Goal: Information Seeking & Learning: Learn about a topic

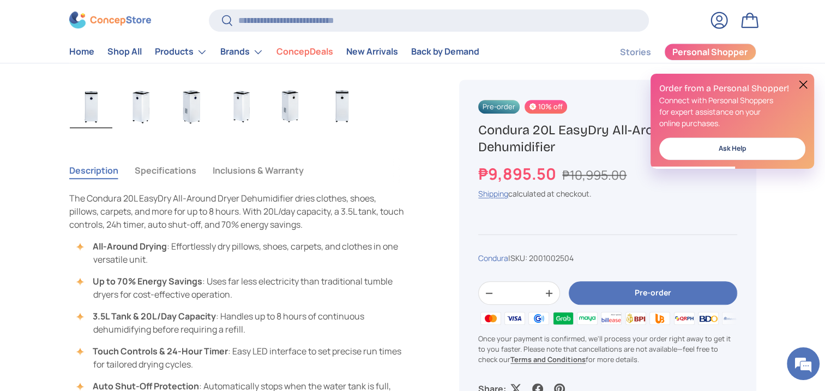
scroll to position [655, 0]
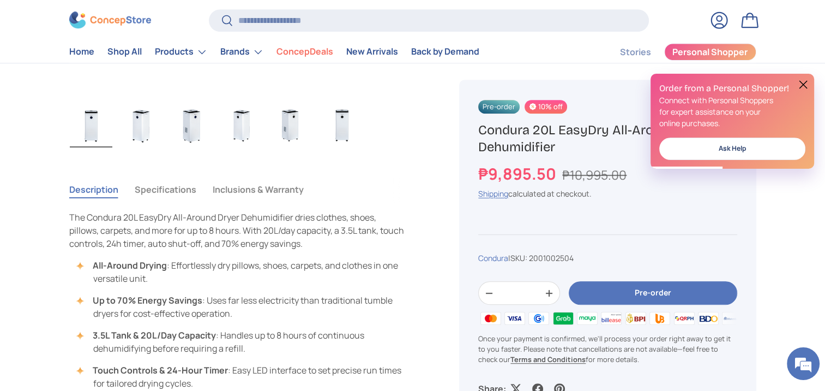
click at [165, 190] on button "Specifications" at bounding box center [166, 189] width 62 height 25
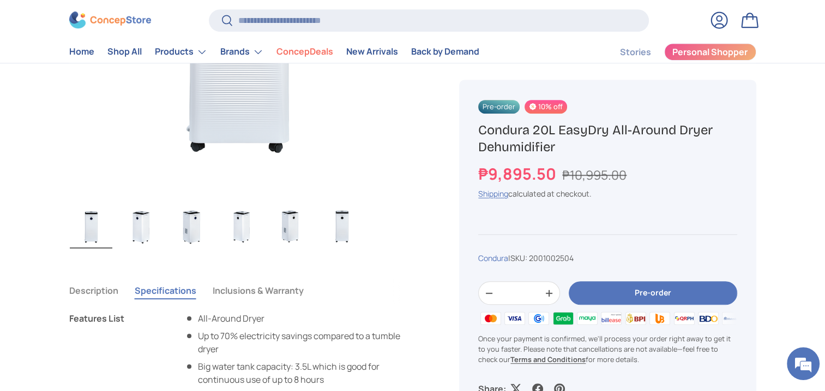
scroll to position [491, 0]
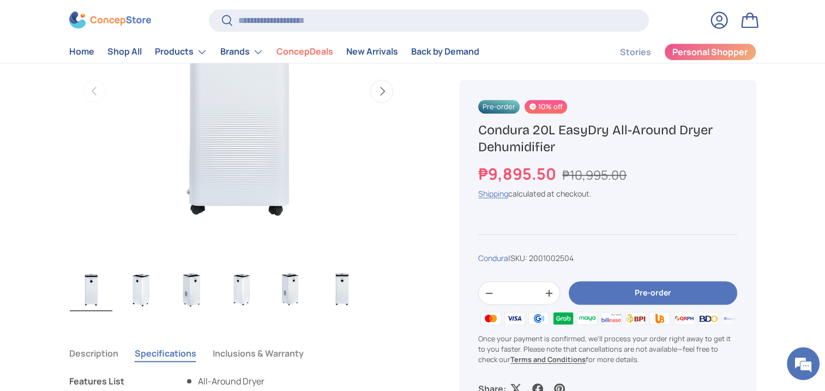
click at [148, 280] on img "Gallery Viewer" at bounding box center [141, 289] width 43 height 44
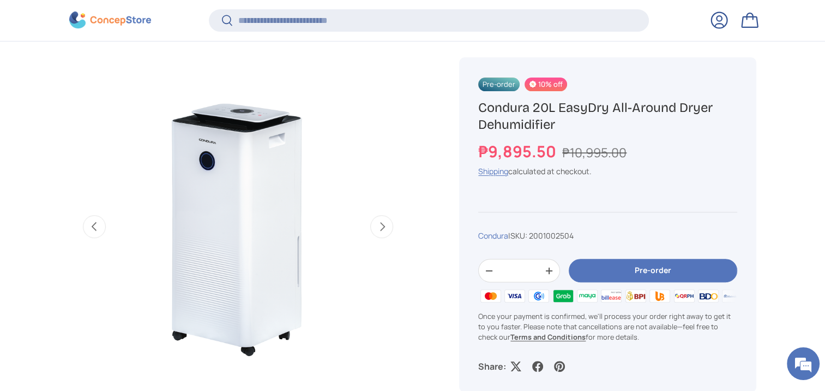
scroll to position [434, 0]
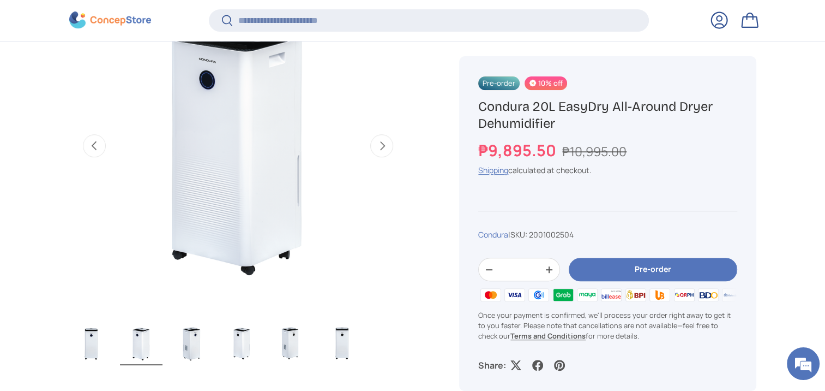
click at [192, 339] on img "Gallery Viewer" at bounding box center [191, 343] width 43 height 44
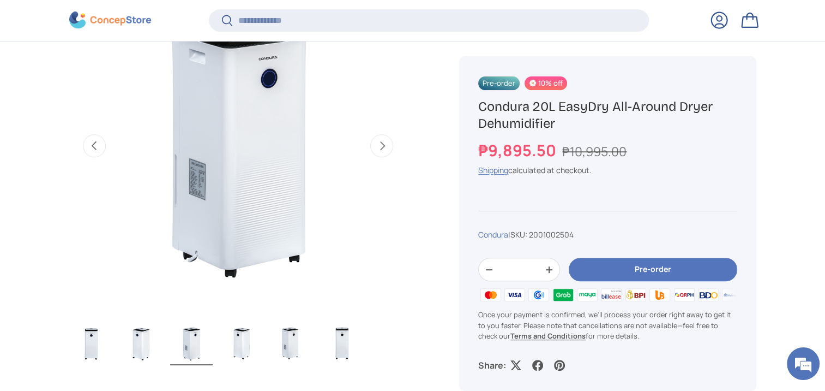
click at [252, 343] on img "Gallery Viewer" at bounding box center [241, 343] width 43 height 44
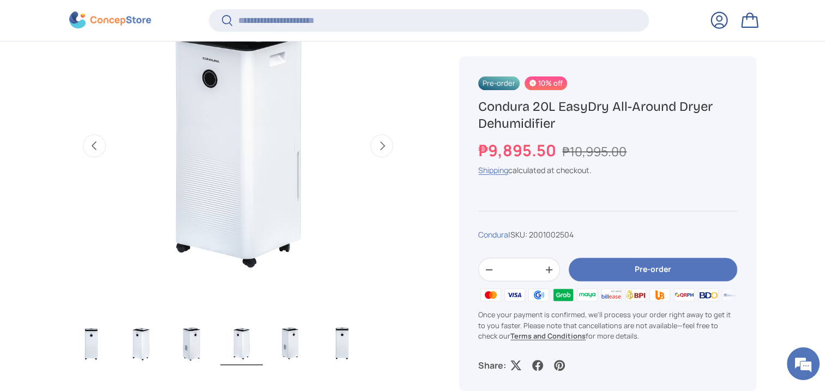
click at [299, 334] on img "Gallery Viewer" at bounding box center [292, 343] width 43 height 44
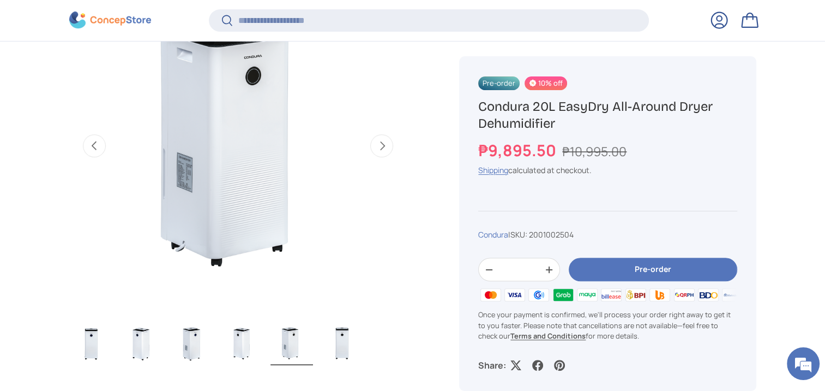
click at [191, 183] on img "Gallery Viewer" at bounding box center [238, 146] width 338 height 338
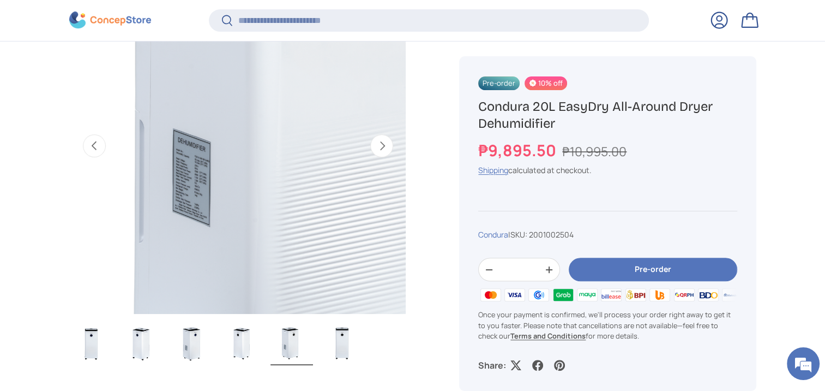
click at [180, 169] on img "Gallery Viewer" at bounding box center [238, 146] width 338 height 338
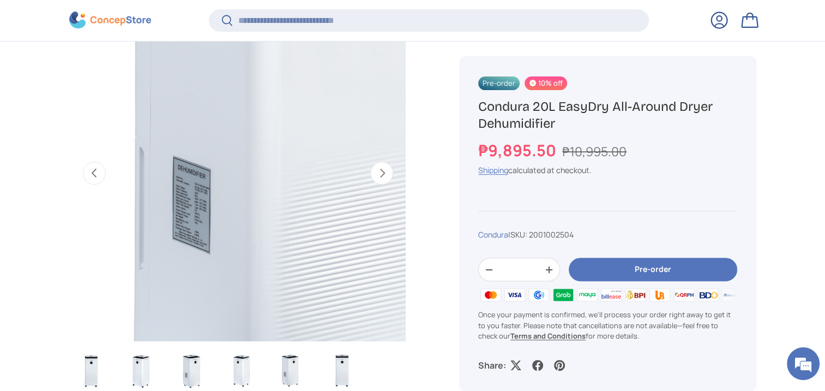
scroll to position [434, 0]
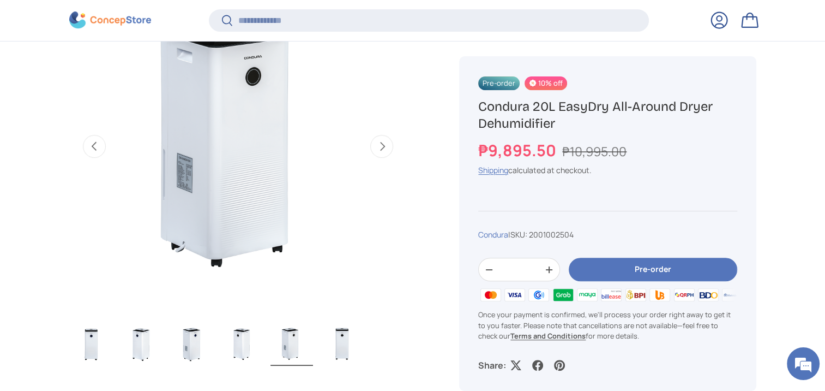
click at [390, 340] on ul "Load image 1 in gallery view Load image 2 in gallery view Load image 3 in galle…" at bounding box center [238, 344] width 338 height 47
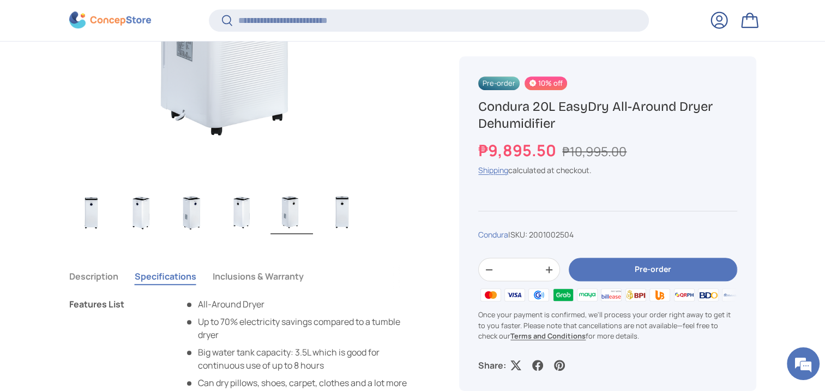
scroll to position [652, 0]
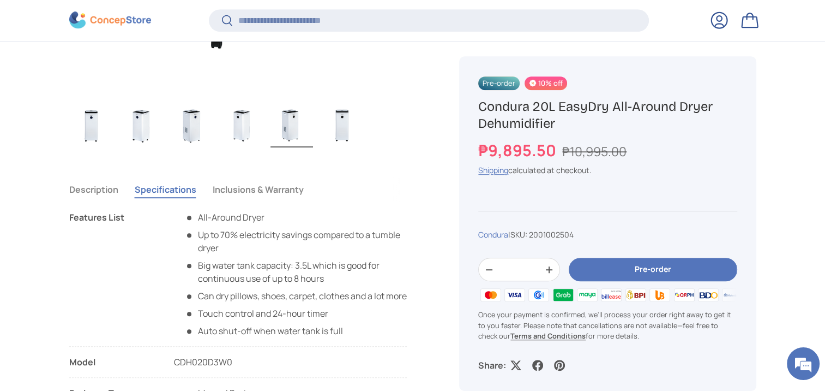
click at [245, 190] on button "Inclusions & Warranty" at bounding box center [258, 189] width 91 height 25
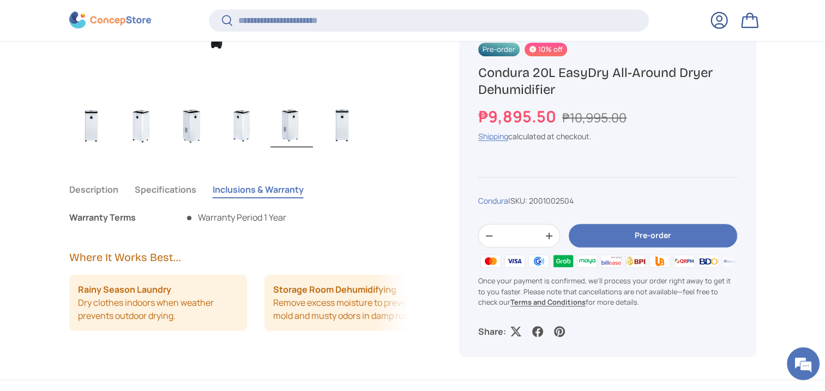
click at [171, 192] on button "Specifications" at bounding box center [166, 189] width 62 height 25
